Goal: Task Accomplishment & Management: Manage account settings

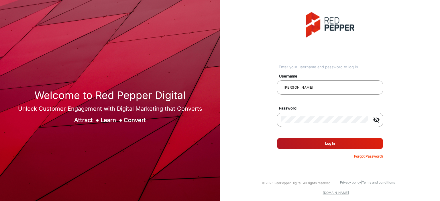
click at [329, 130] on button "Log In" at bounding box center [330, 143] width 107 height 11
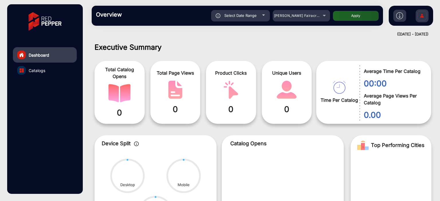
scroll to position [4, 0]
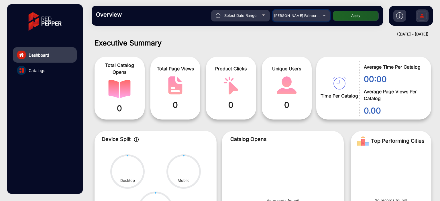
click at [298, 15] on span "[PERSON_NAME] Fairacre Farms" at bounding box center [302, 15] width 57 height 4
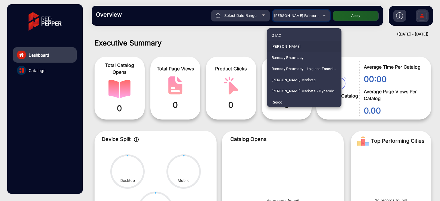
scroll to position [1355, 0]
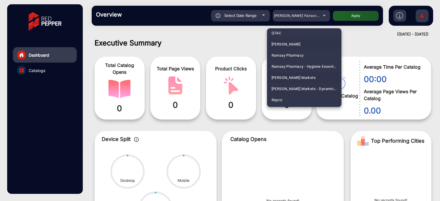
click at [307, 79] on mat-option "[PERSON_NAME] Markets" at bounding box center [304, 77] width 74 height 11
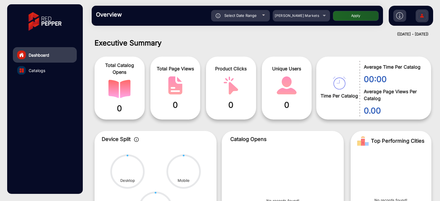
click at [350, 16] on button "Apply" at bounding box center [356, 16] width 46 height 10
type input "[DATE]"
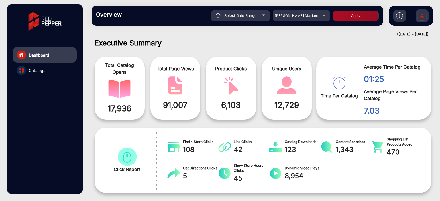
click at [262, 18] on div "Select Date Range" at bounding box center [240, 15] width 59 height 11
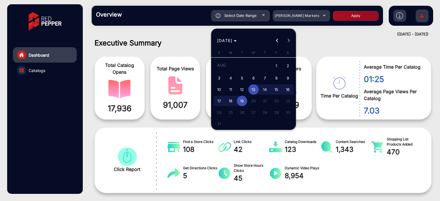
type input "[DATE]"
click at [244, 101] on span "19" at bounding box center [242, 101] width 10 height 10
type input "[DATE]"
click at [244, 101] on span "19" at bounding box center [242, 101] width 10 height 10
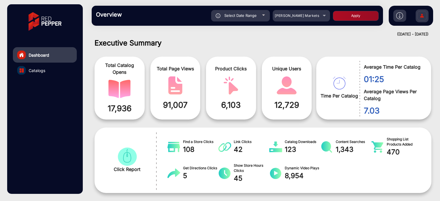
type input "[DATE]"
click at [351, 15] on button "Apply" at bounding box center [356, 16] width 46 height 10
type input "[DATE]"
